Goal: Transaction & Acquisition: Subscribe to service/newsletter

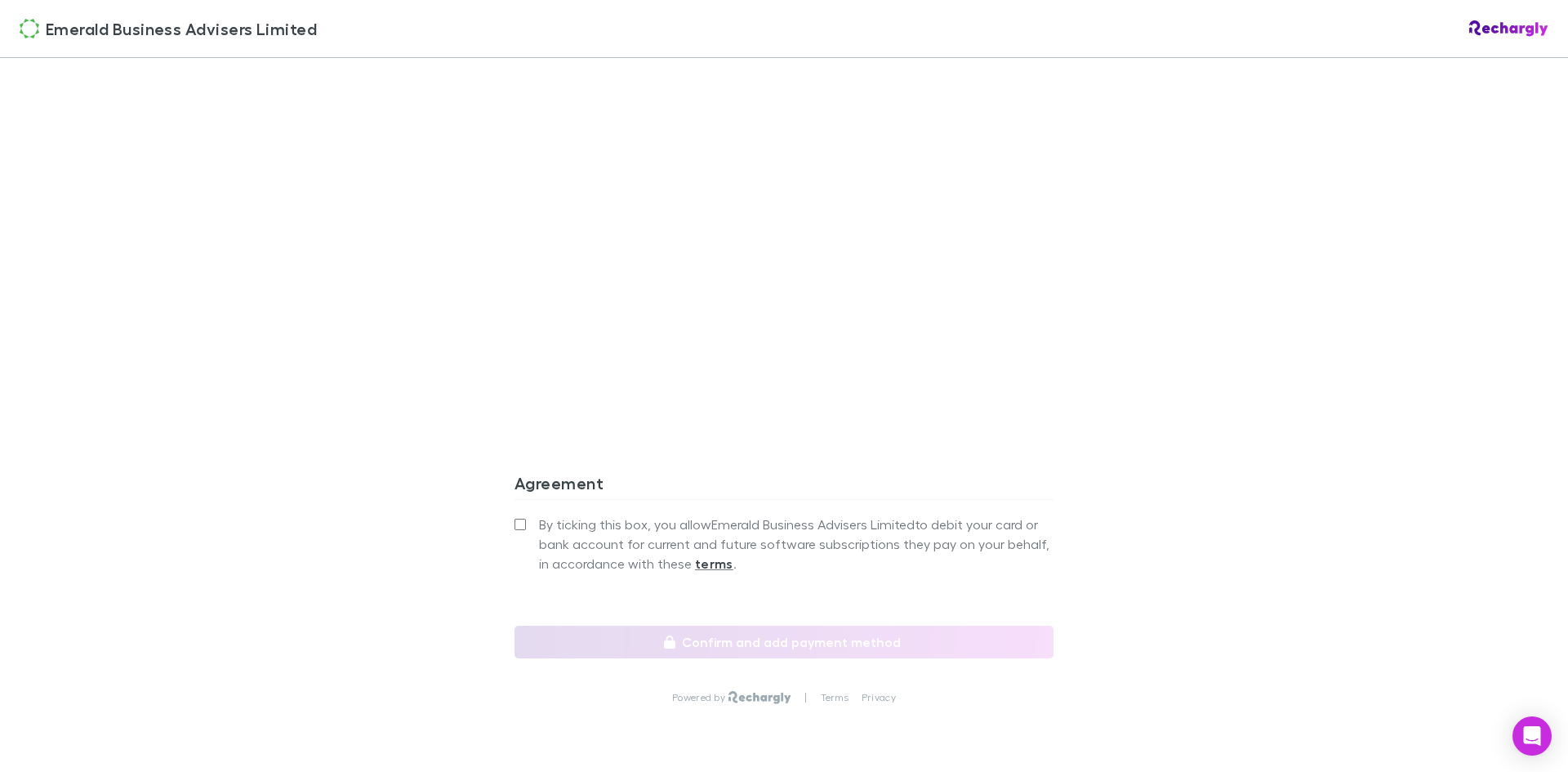
scroll to position [1307, 0]
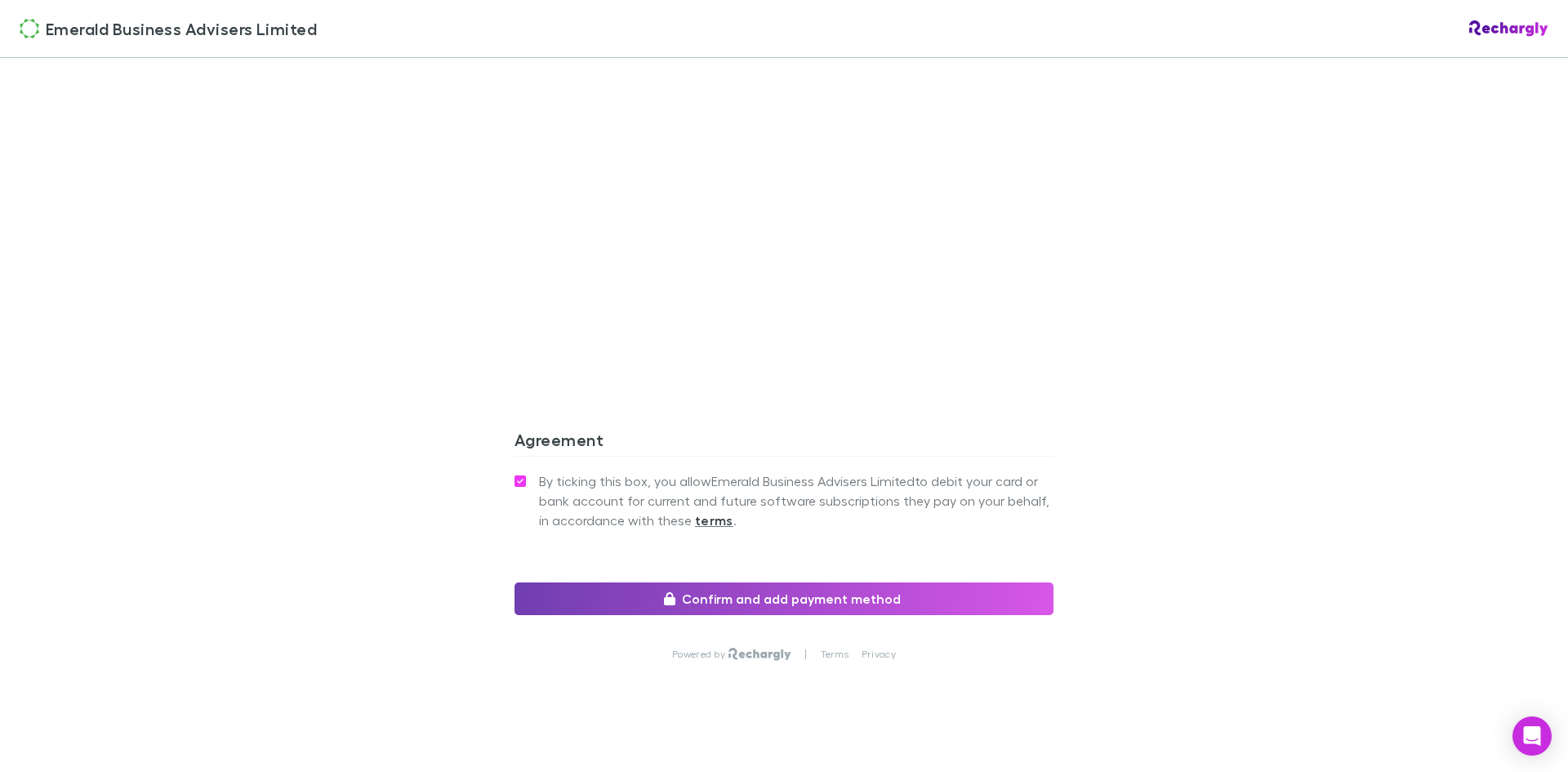
click at [732, 599] on button "Confirm and add payment method" at bounding box center [784, 599] width 539 height 33
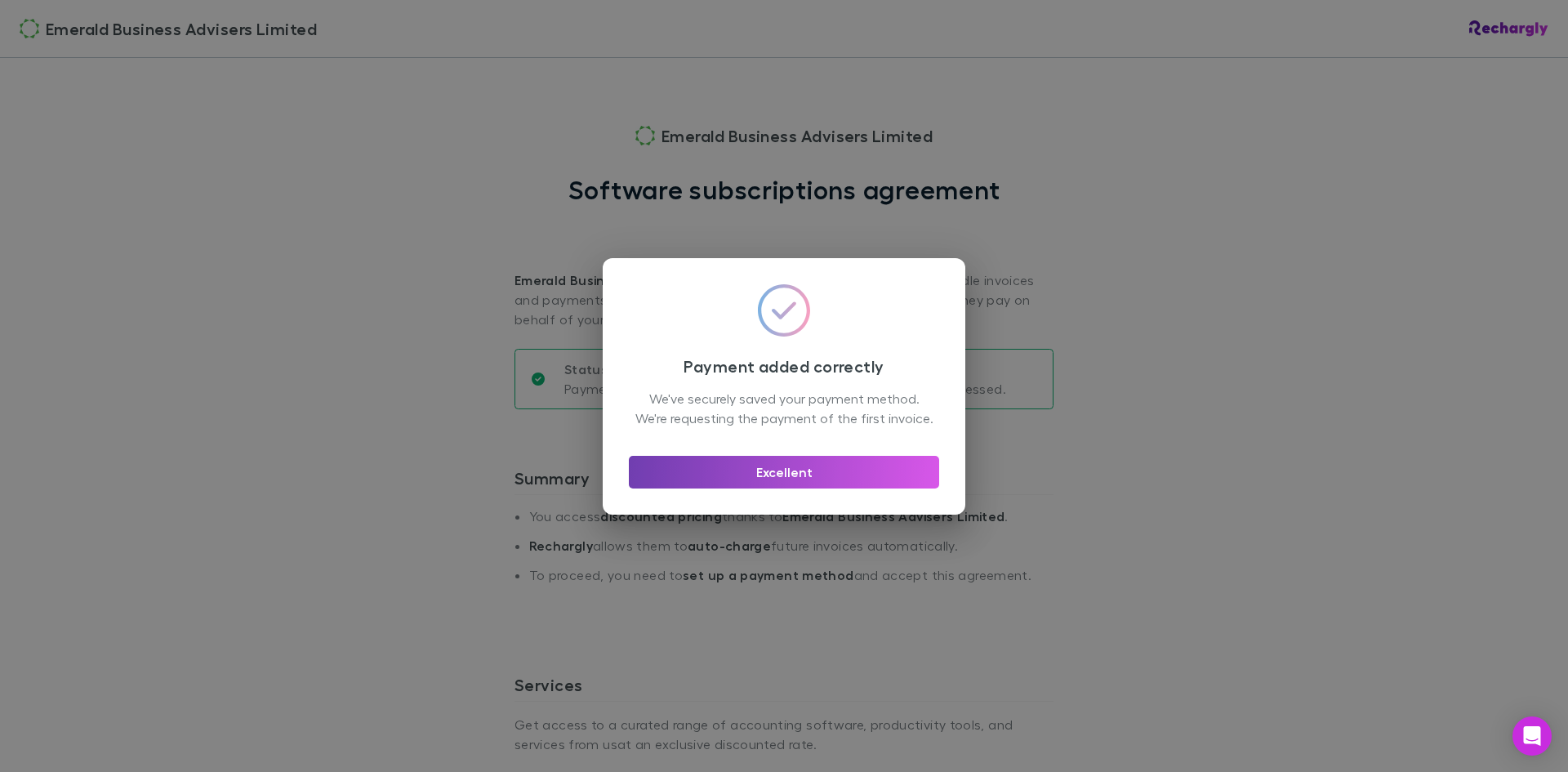
click at [847, 489] on button "Excellent" at bounding box center [784, 472] width 310 height 33
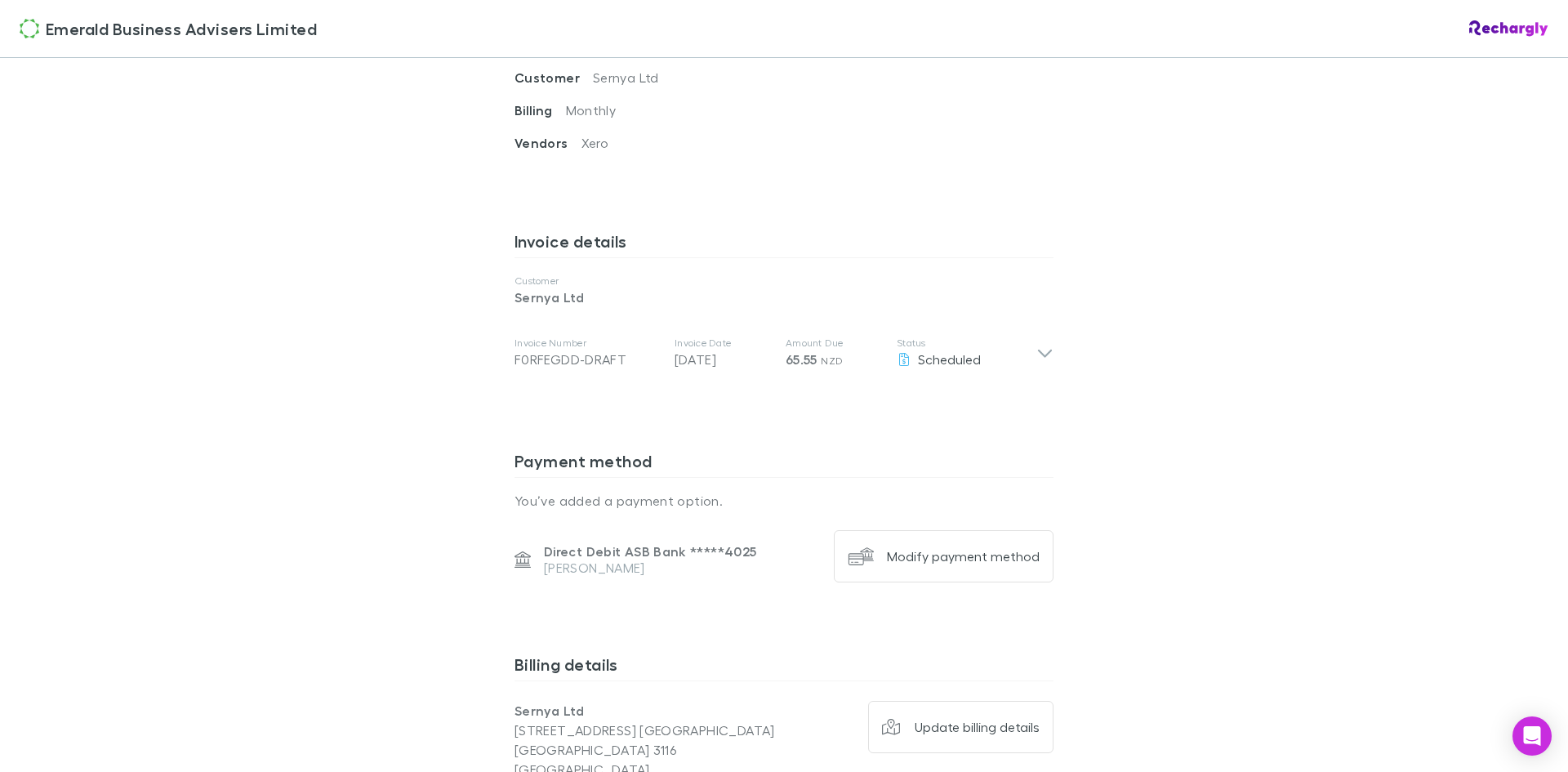
scroll to position [1073, 0]
